Goal: Information Seeking & Learning: Check status

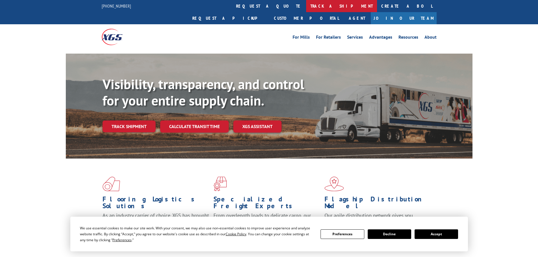
click at [306, 6] on link "track a shipment" at bounding box center [341, 6] width 71 height 12
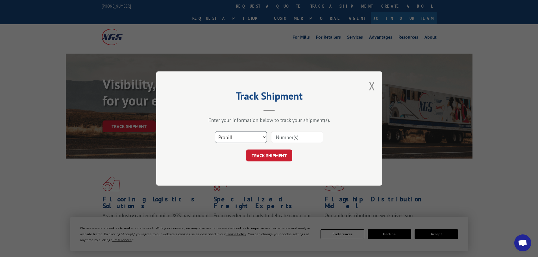
click at [249, 133] on select "Select category... Probill BOL PO" at bounding box center [241, 137] width 52 height 12
select select "bol"
click at [215, 131] on select "Select category... Probill BOL PO" at bounding box center [241, 137] width 52 height 12
click at [291, 135] on input at bounding box center [297, 137] width 52 height 12
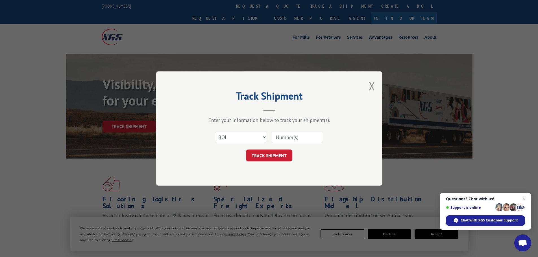
paste input "7069196"
type input "7069196"
click at [280, 156] on button "TRACK SHIPMENT" at bounding box center [269, 156] width 46 height 12
